Goal: Communication & Community: Answer question/provide support

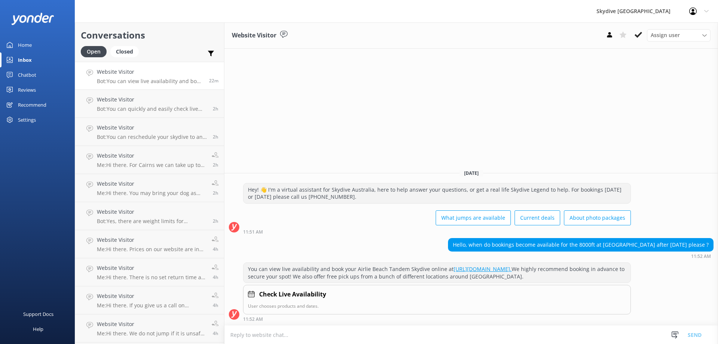
click at [293, 330] on textarea at bounding box center [470, 334] width 493 height 18
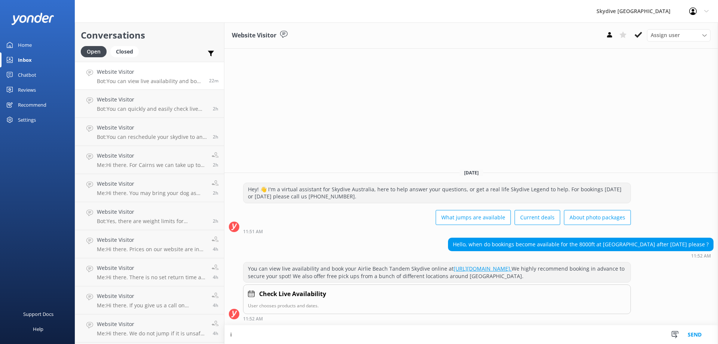
type textarea "i"
type textarea "h"
click at [234, 333] on textarea "hi there. As of the [DATE] we will no longer be offering the 8000ft jump at any…" at bounding box center [470, 334] width 493 height 19
click at [471, 338] on textarea "Hi there. As of the [DATE] we will no longer be offering the 8000ft jump at any…" at bounding box center [470, 334] width 493 height 19
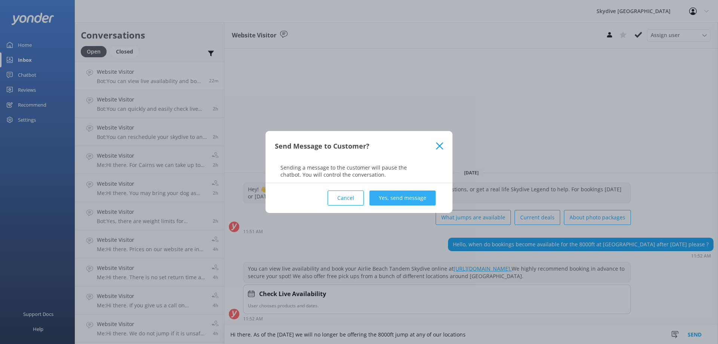
type textarea "Hi there. As of the [DATE] we will no longer be offering the 8000ft jump at any…"
click at [403, 198] on button "Yes, send message" at bounding box center [402, 197] width 66 height 15
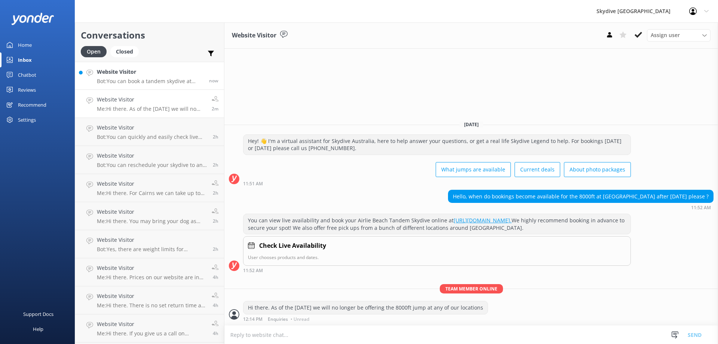
click at [160, 77] on div "Website Visitor Bot: You can book a tandem skydive at various locations such as…" at bounding box center [150, 76] width 107 height 16
